Goal: Check status: Check status

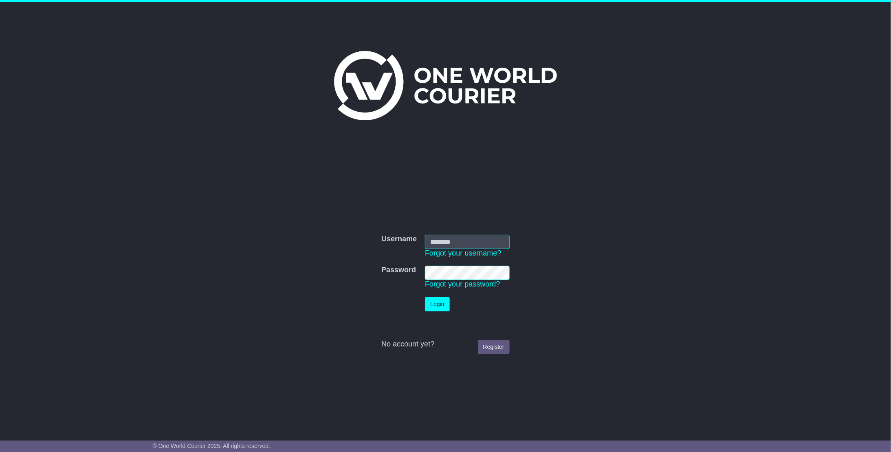
type input "**********"
click at [440, 306] on button "Login" at bounding box center [437, 304] width 24 height 14
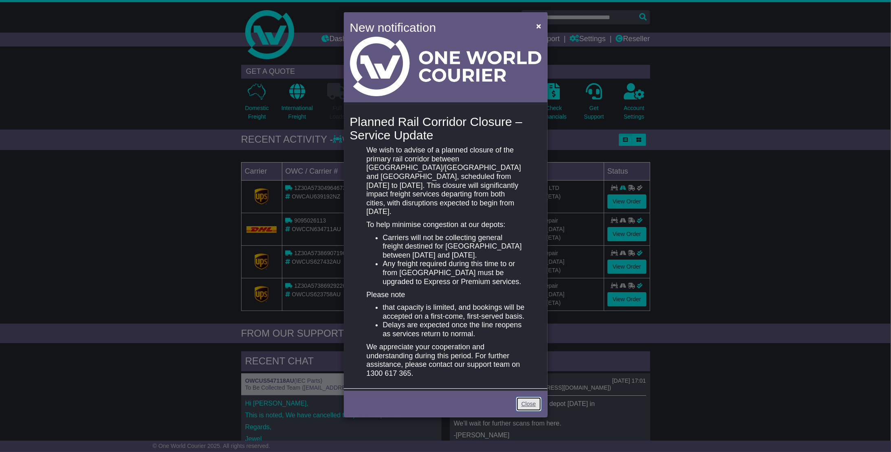
click at [521, 399] on link "Close" at bounding box center [528, 404] width 25 height 14
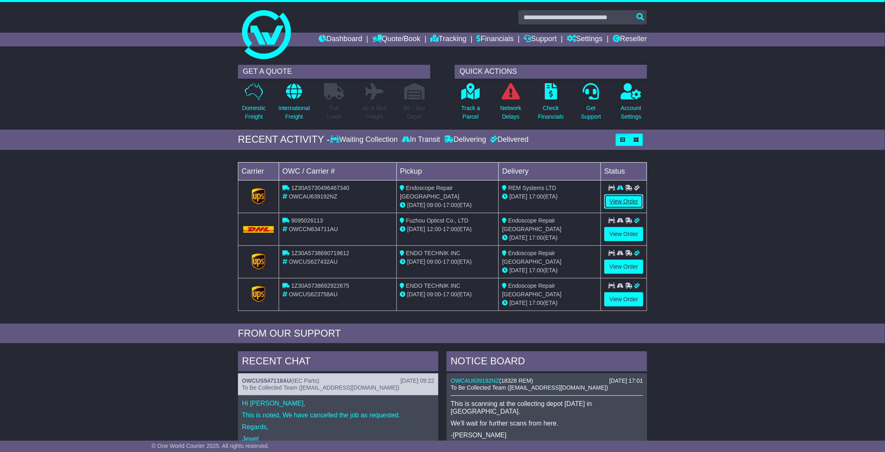
click at [626, 198] on link "View Order" at bounding box center [623, 201] width 39 height 14
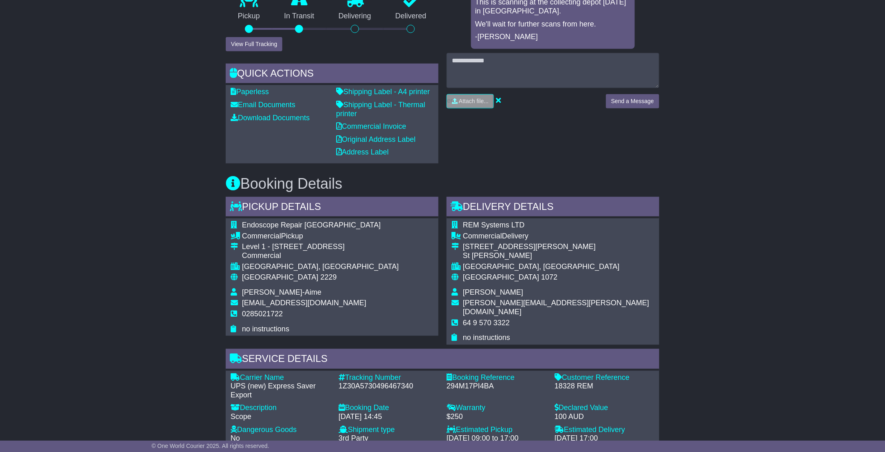
scroll to position [185, 0]
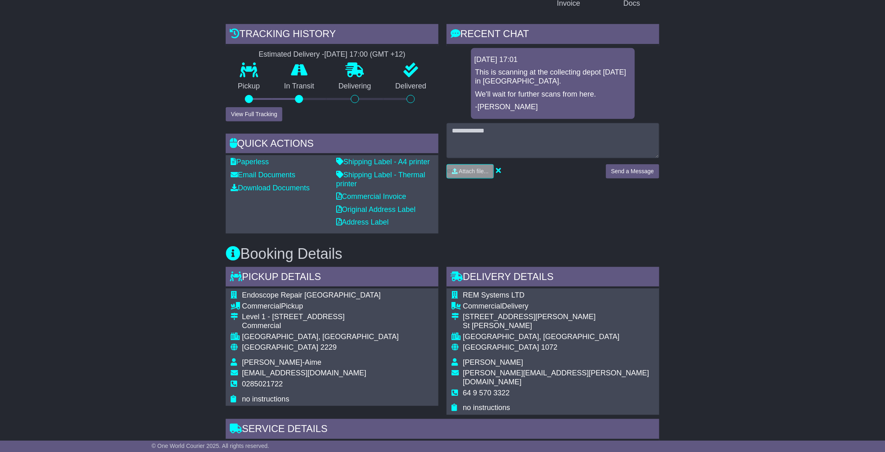
click at [523, 88] on div "This is scanning at the collecting depot today in Botany. We'll wait for furthe…" at bounding box center [552, 89] width 157 height 43
click at [543, 103] on p "-[PERSON_NAME]" at bounding box center [553, 107] width 156 height 9
click at [534, 104] on p "-[PERSON_NAME]" at bounding box center [553, 107] width 156 height 9
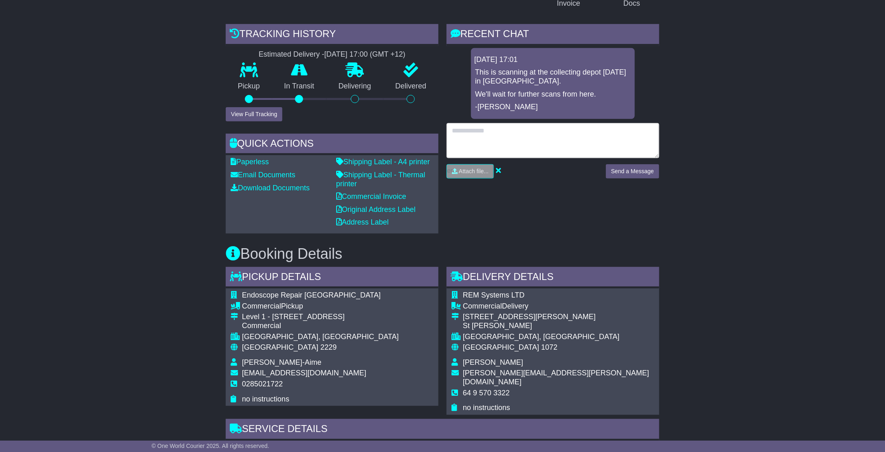
click at [499, 135] on textarea at bounding box center [552, 140] width 213 height 35
type textarea "**********"
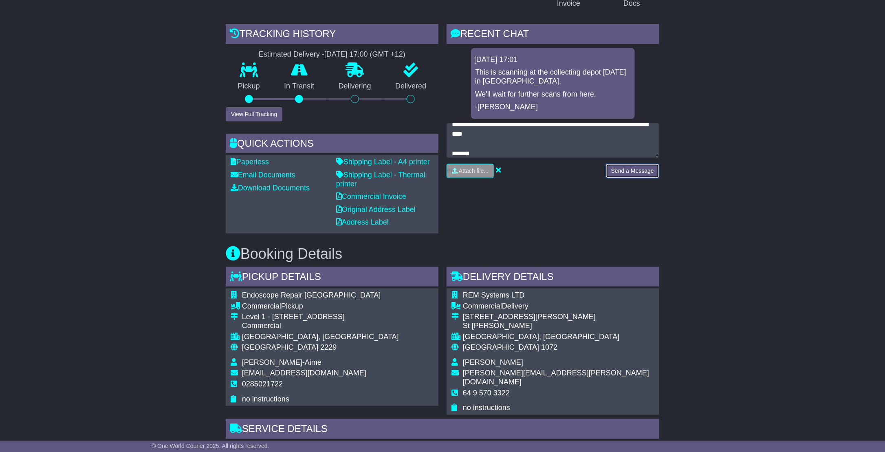
click at [618, 168] on button "Send a Message" at bounding box center [632, 171] width 53 height 14
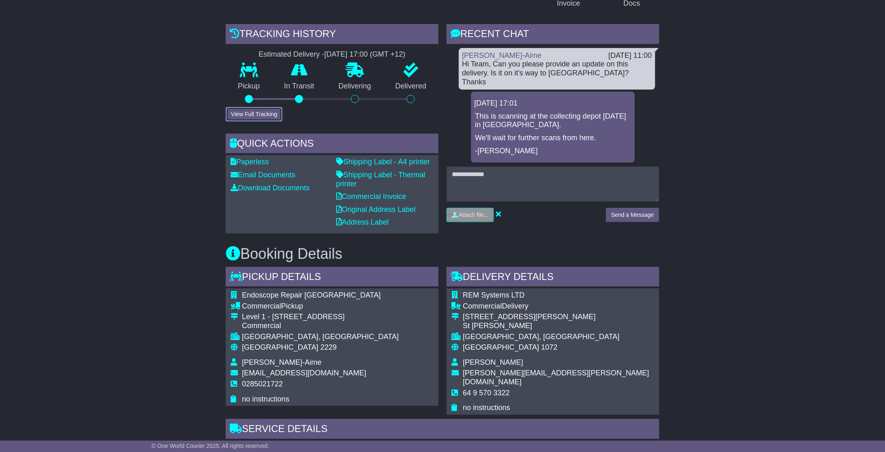
click at [270, 112] on button "View Full Tracking" at bounding box center [254, 114] width 57 height 14
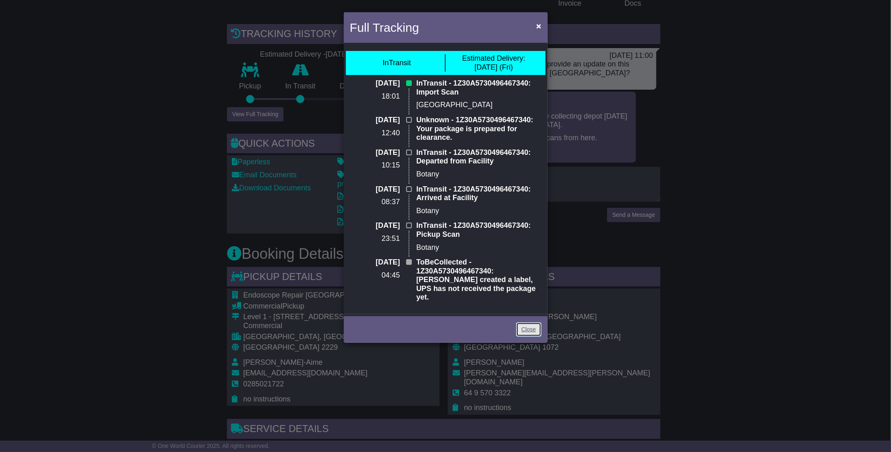
click at [529, 322] on link "Close" at bounding box center [528, 329] width 25 height 14
